Goal: Answer question/provide support

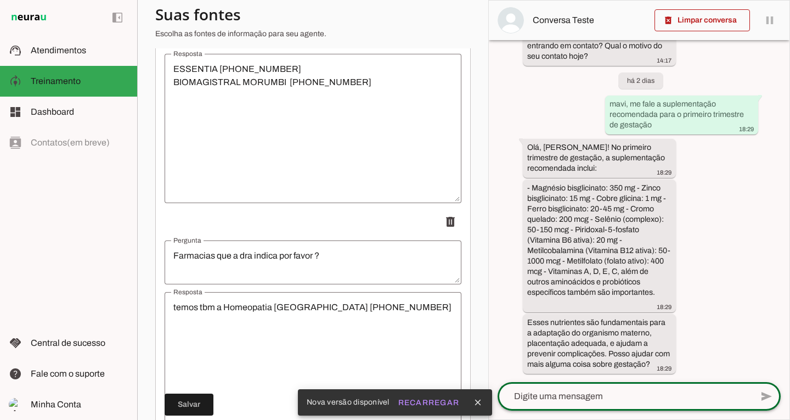
scroll to position [10864, 0]
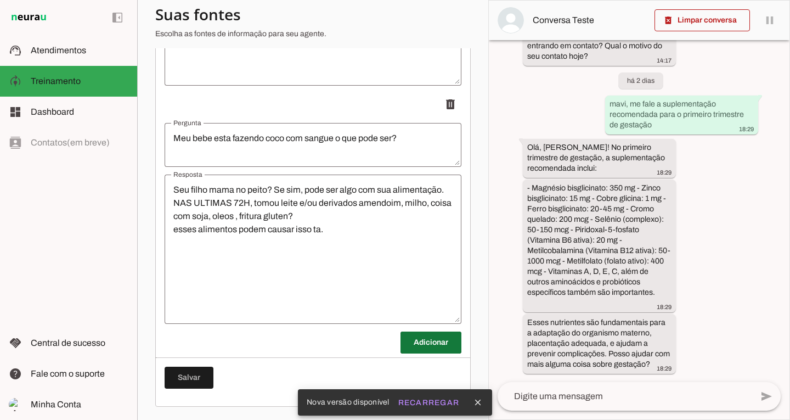
click at [420, 340] on span at bounding box center [430, 342] width 61 height 26
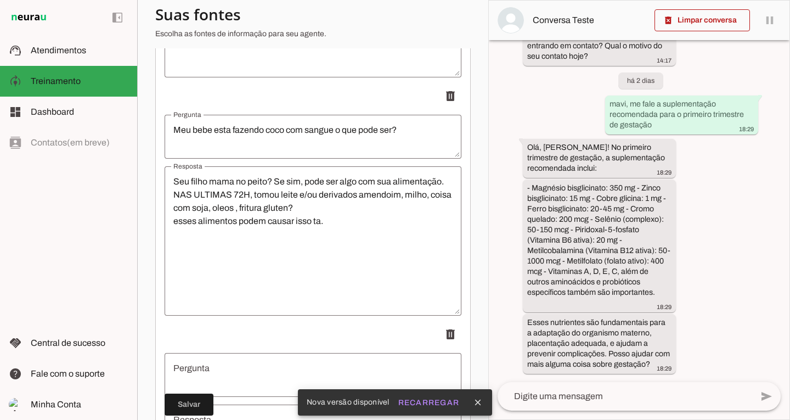
click at [225, 379] on textarea "Pergunta" at bounding box center [313, 375] width 297 height 26
click at [478, 400] on icon "close" at bounding box center [478, 402] width 10 height 10
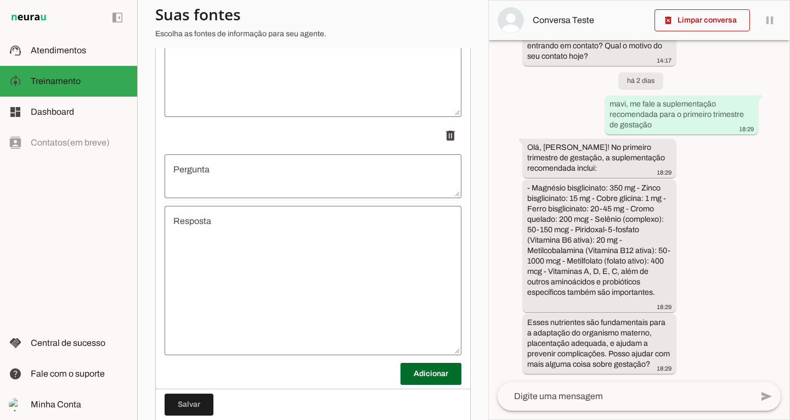
scroll to position [11102, 0]
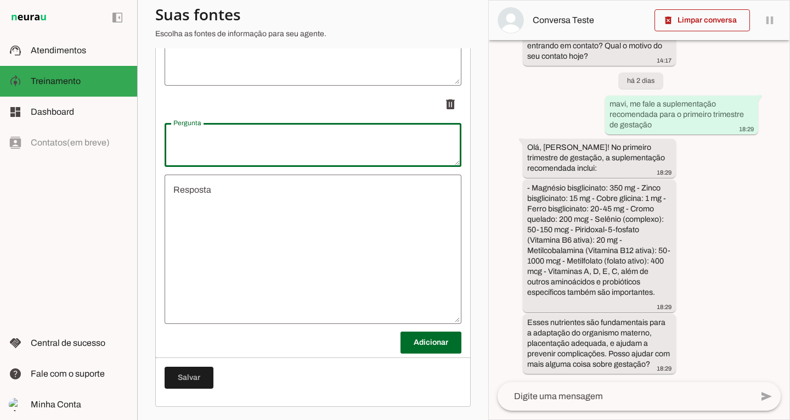
click at [325, 160] on div at bounding box center [313, 145] width 297 height 44
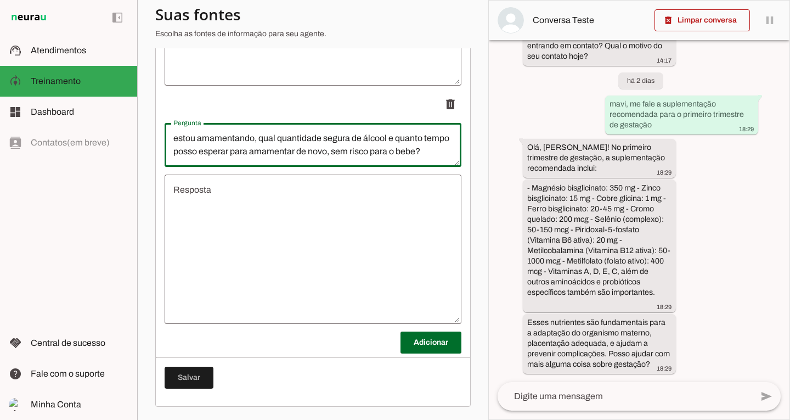
scroll to position [11, 0]
type textarea "estou amamentando, qual quantidade segura de álcool e quanto tempo posso espera…"
type md-outlined-text-field "estou amamentando, qual quantidade segura de álcool e quanto tempo posso espera…"
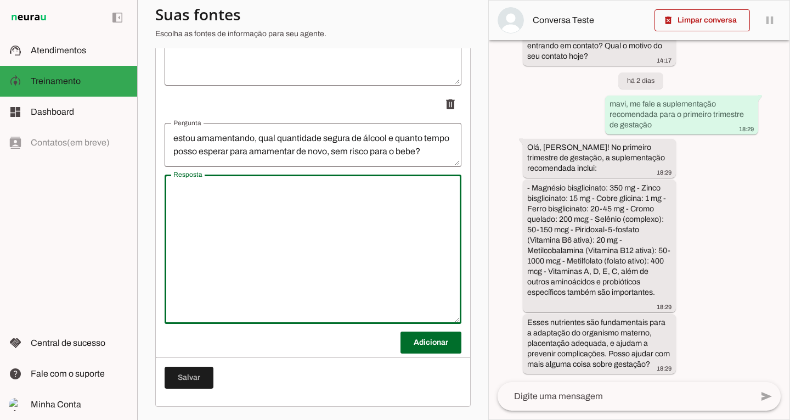
click at [292, 222] on textarea "Resposta" at bounding box center [313, 249] width 297 height 132
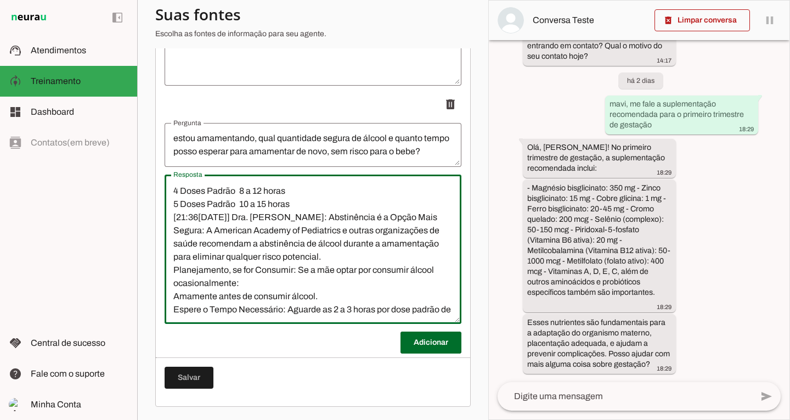
scroll to position [105, 0]
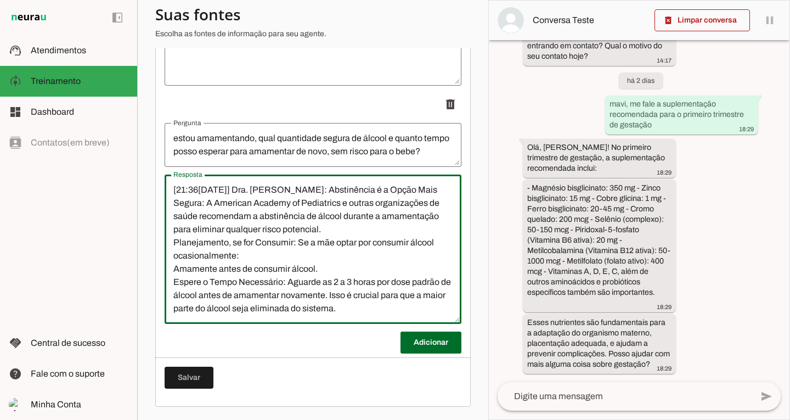
drag, startPoint x: 453, startPoint y: 291, endPoint x: 450, endPoint y: 203, distance: 87.8
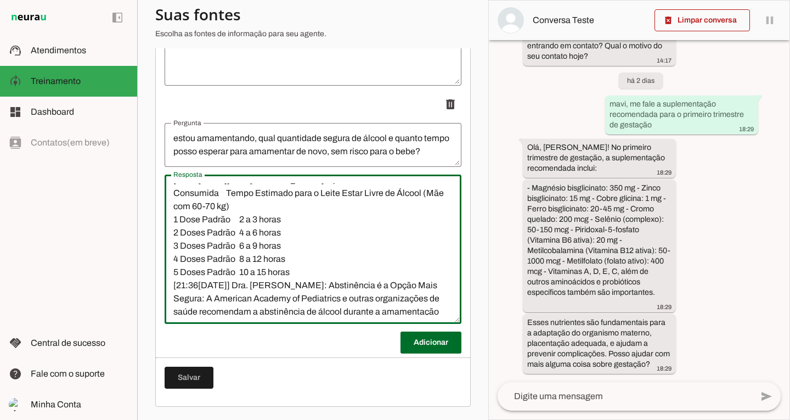
scroll to position [0, 0]
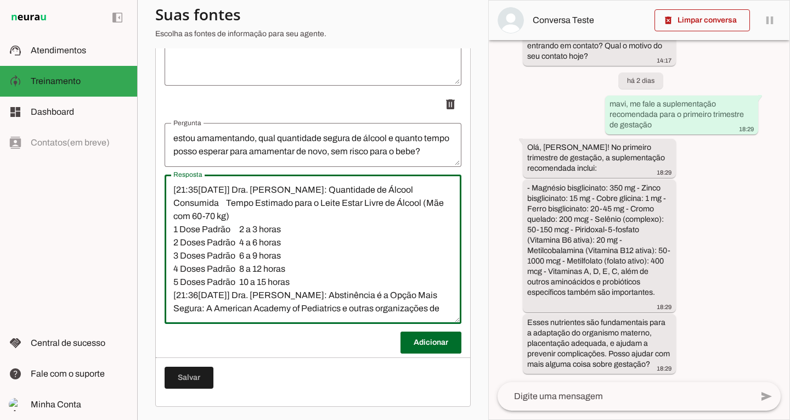
type textarea "[21:35[DATE]] Dra. [PERSON_NAME]: Quantidade de Álcool Consumida Tempo Estimado…"
type md-outlined-text-field "[21:35[DATE]] Dra. [PERSON_NAME]: Quantidade de Álcool Consumida Tempo Estimado…"
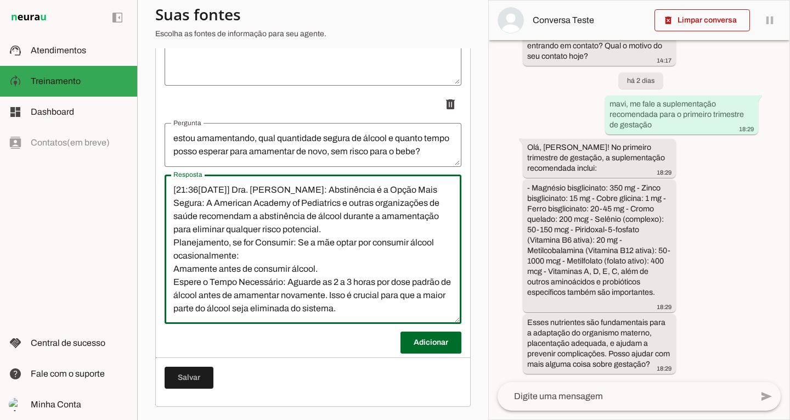
click at [451, 309] on div "Resposta Resposta" at bounding box center [313, 248] width 297 height 149
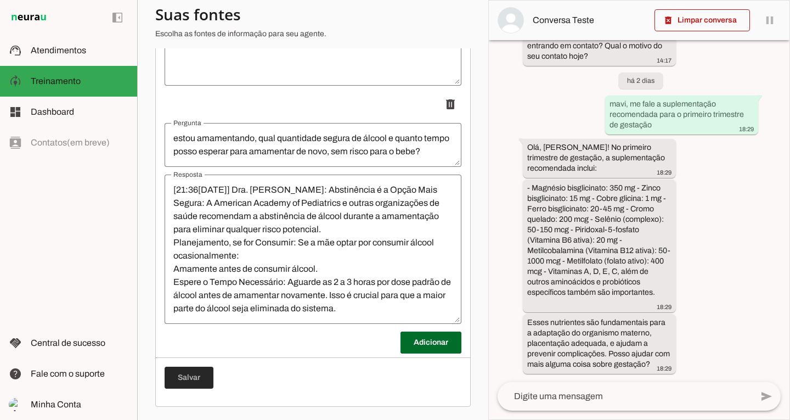
click at [195, 375] on span at bounding box center [189, 377] width 49 height 26
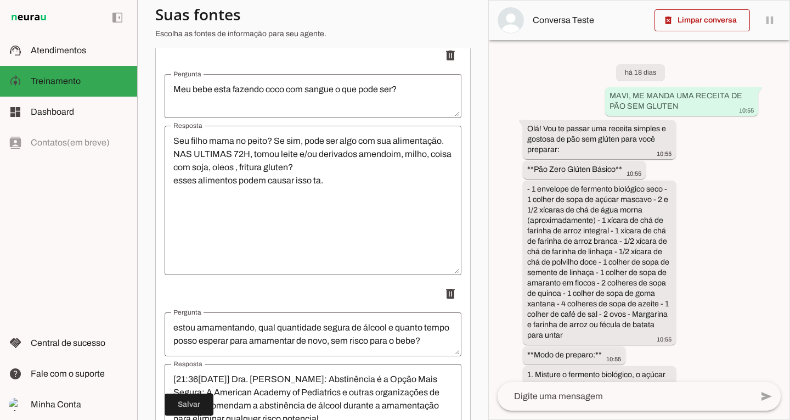
scroll to position [11102, 0]
